Goal: Information Seeking & Learning: Learn about a topic

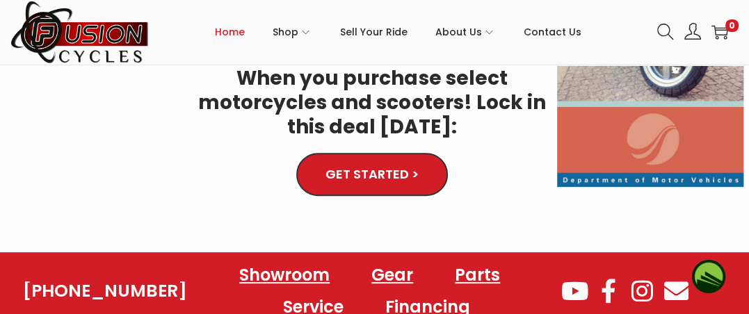
scroll to position [348, 0]
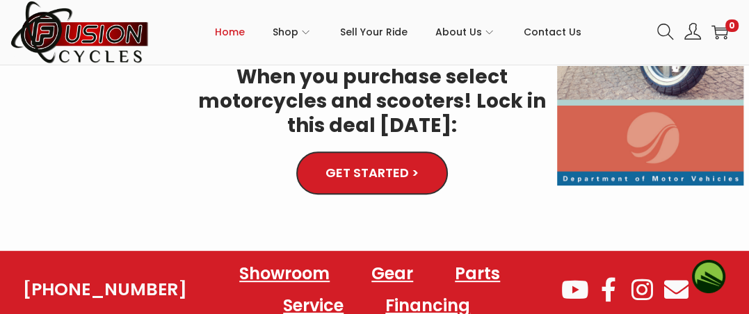
click at [378, 174] on span "GET STARTED >" at bounding box center [372, 173] width 92 height 13
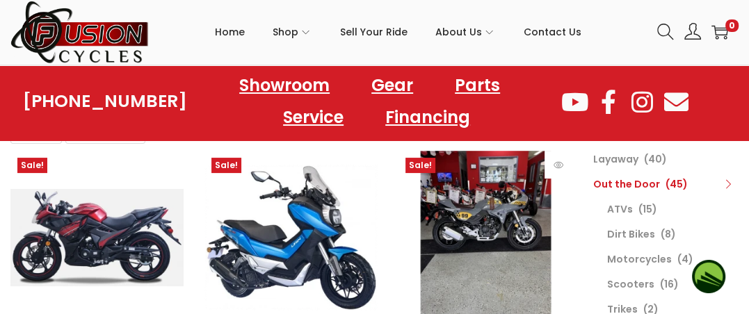
scroll to position [139, 0]
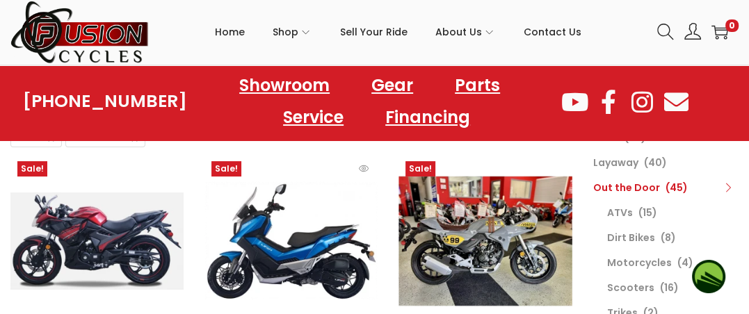
click at [281, 238] on img at bounding box center [290, 240] width 173 height 173
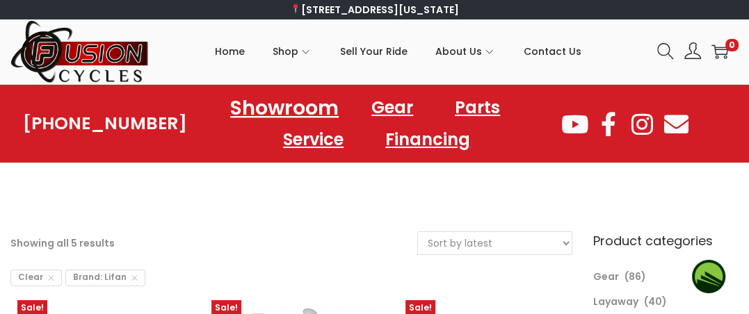
click at [271, 112] on link "Showroom" at bounding box center [284, 107] width 142 height 38
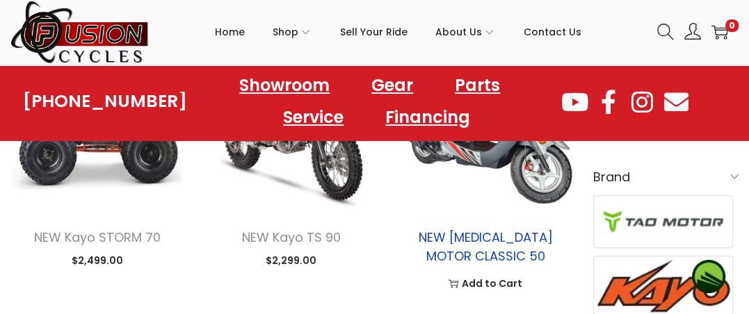
scroll to position [487, 0]
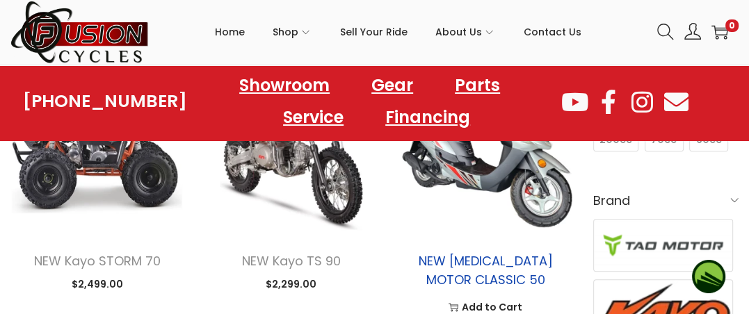
click at [482, 256] on link "NEW TAO MOTOR CLASSIC 50" at bounding box center [485, 270] width 134 height 36
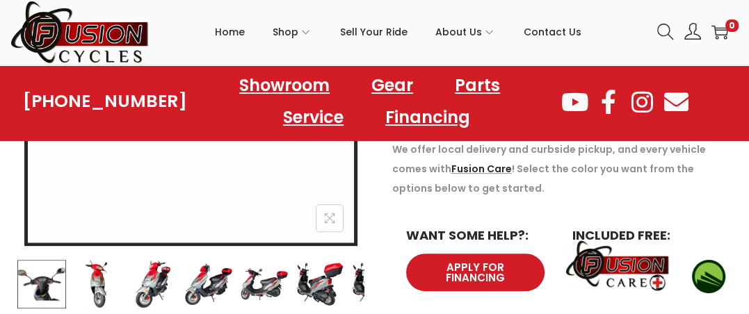
scroll to position [417, 0]
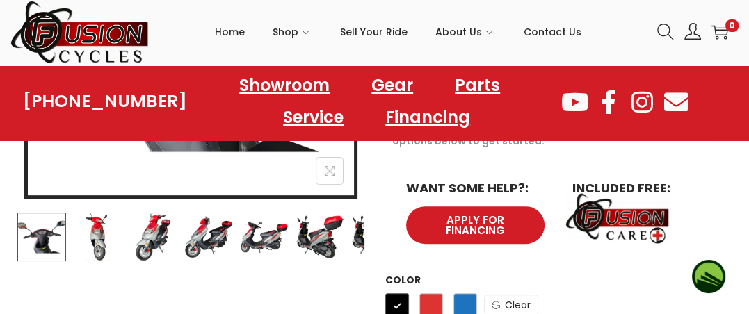
click at [91, 231] on img at bounding box center [97, 237] width 49 height 49
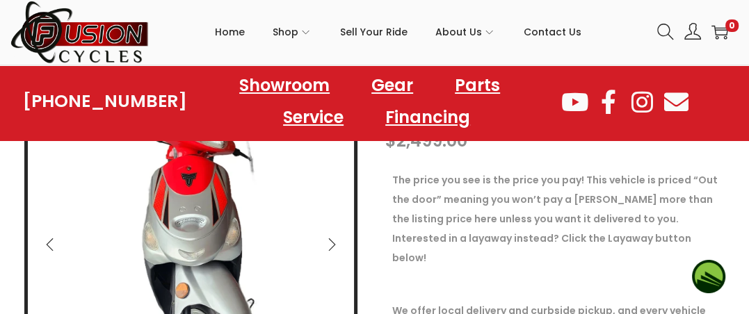
scroll to position [278, 0]
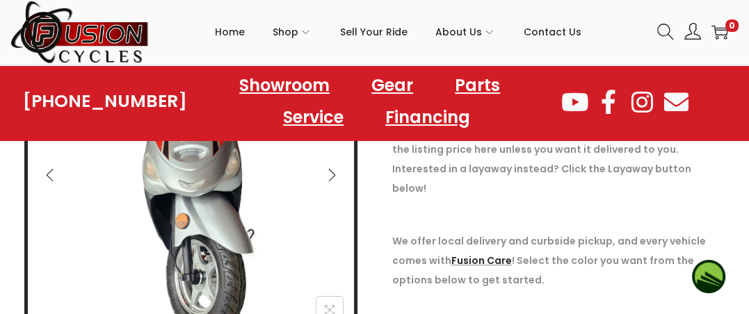
click at [335, 173] on icon "Next" at bounding box center [332, 175] width 14 height 14
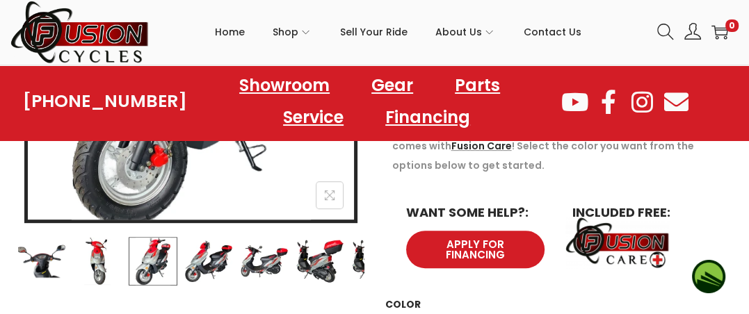
scroll to position [417, 0]
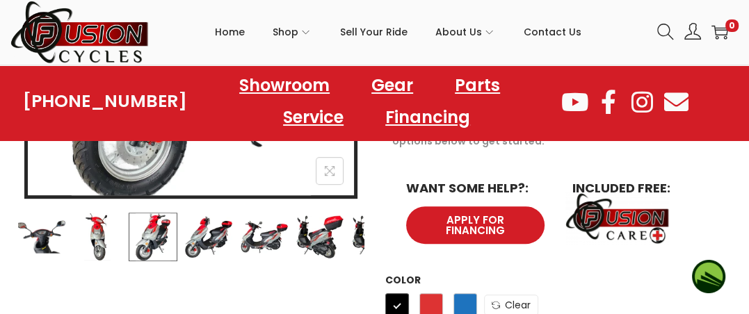
click at [213, 233] on img at bounding box center [208, 237] width 49 height 49
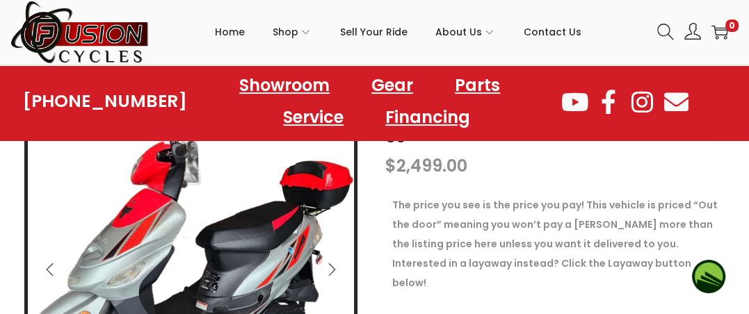
scroll to position [209, 0]
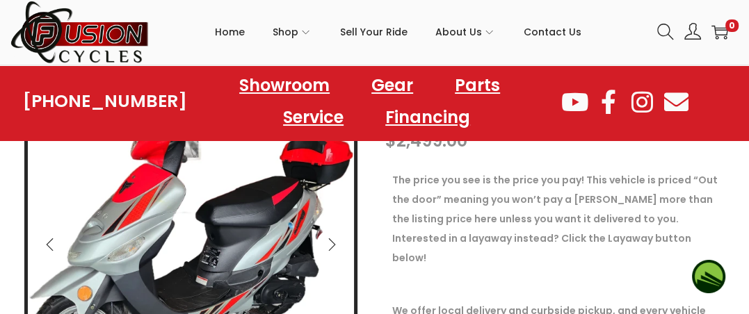
click at [326, 240] on icon "Next" at bounding box center [332, 245] width 14 height 14
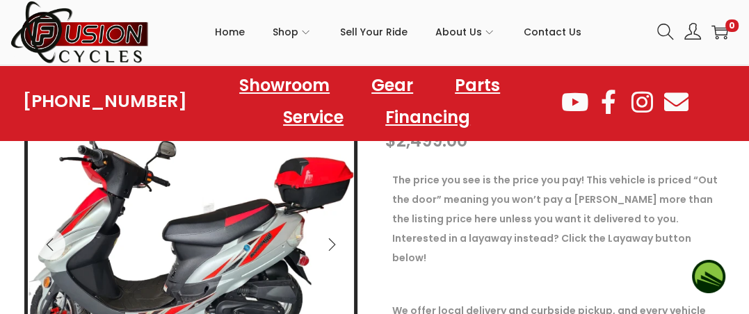
click at [330, 239] on icon "Next" at bounding box center [332, 245] width 14 height 14
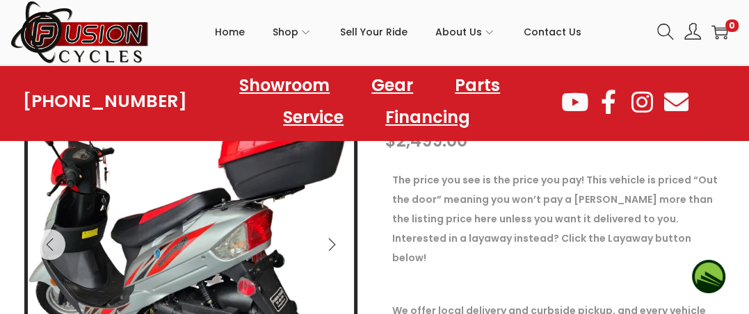
click at [330, 245] on icon "Next" at bounding box center [332, 245] width 14 height 14
click at [336, 243] on icon "Next" at bounding box center [332, 245] width 14 height 14
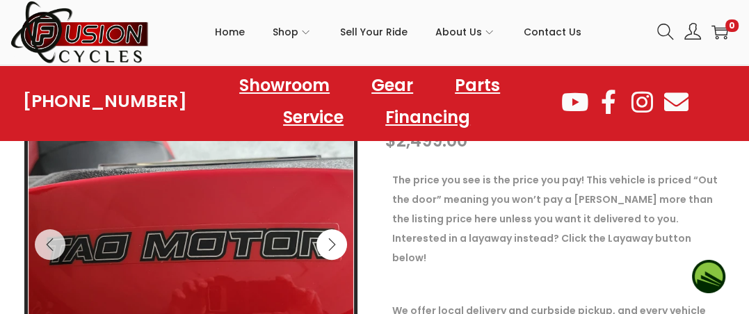
click at [329, 244] on icon "Next" at bounding box center [332, 245] width 14 height 14
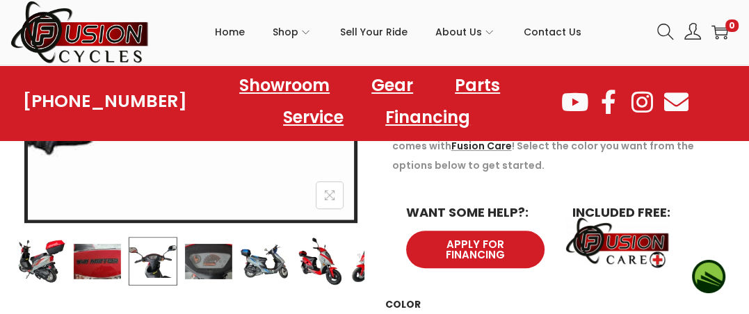
scroll to position [417, 0]
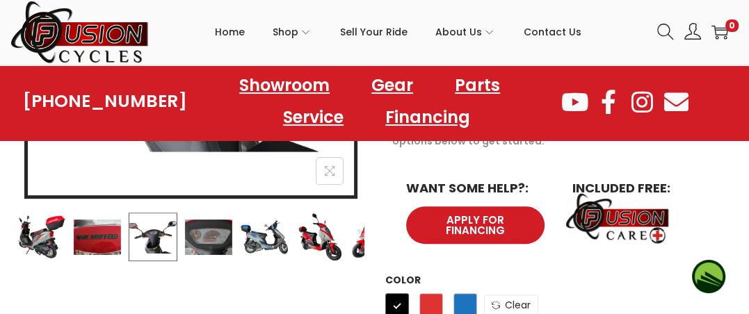
click at [261, 242] on img at bounding box center [264, 237] width 49 height 49
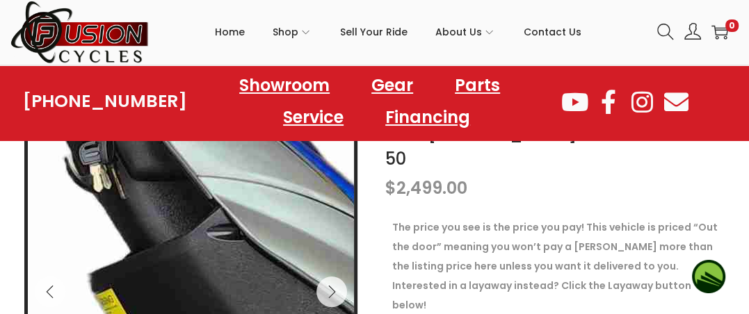
scroll to position [70, 0]
